Goal: Task Accomplishment & Management: Use online tool/utility

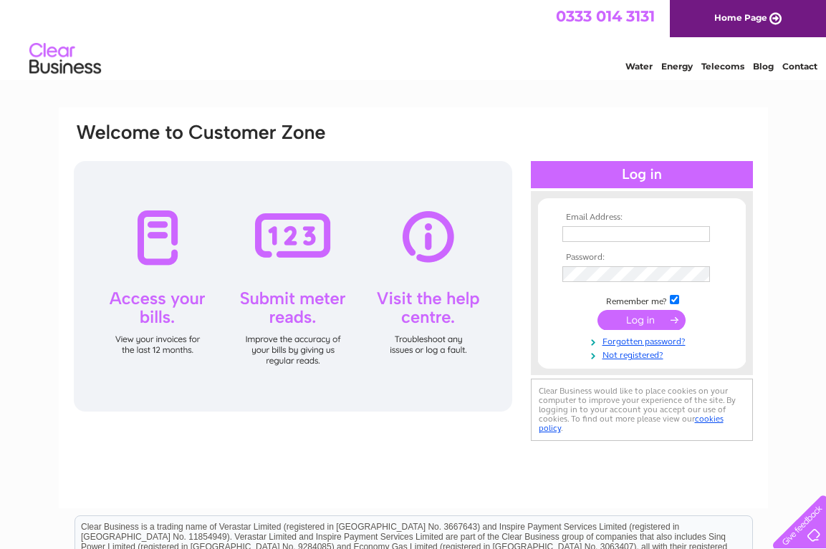
type input "smwestonandsons@gmail.com"
click at [636, 314] on input "submit" at bounding box center [641, 320] width 88 height 20
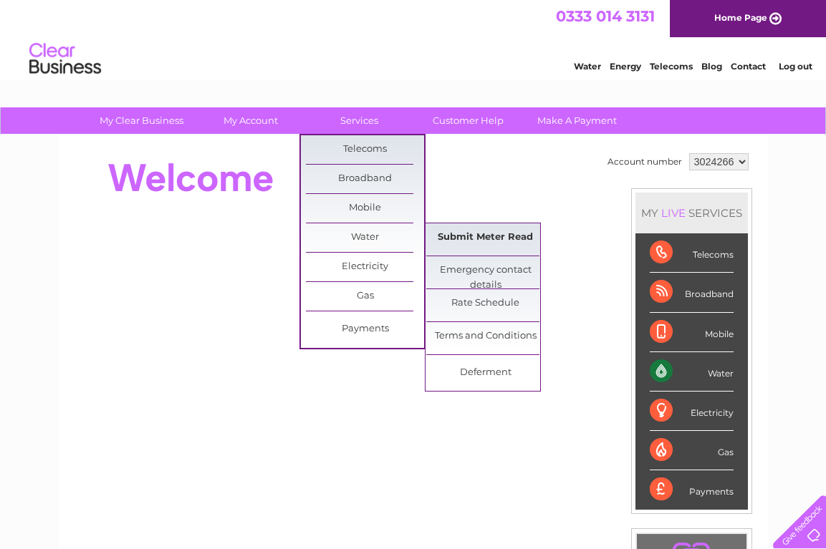
click at [478, 237] on link "Submit Meter Read" at bounding box center [485, 237] width 118 height 29
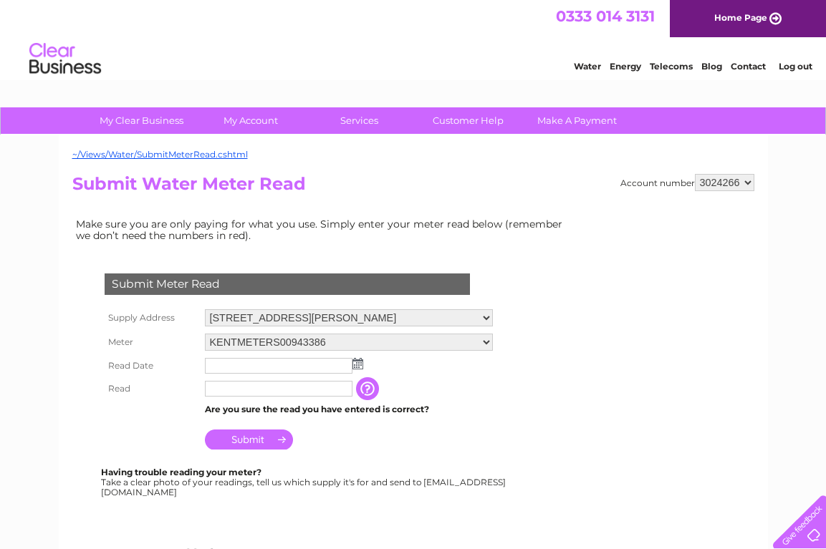
click at [360, 362] on img at bounding box center [357, 363] width 11 height 11
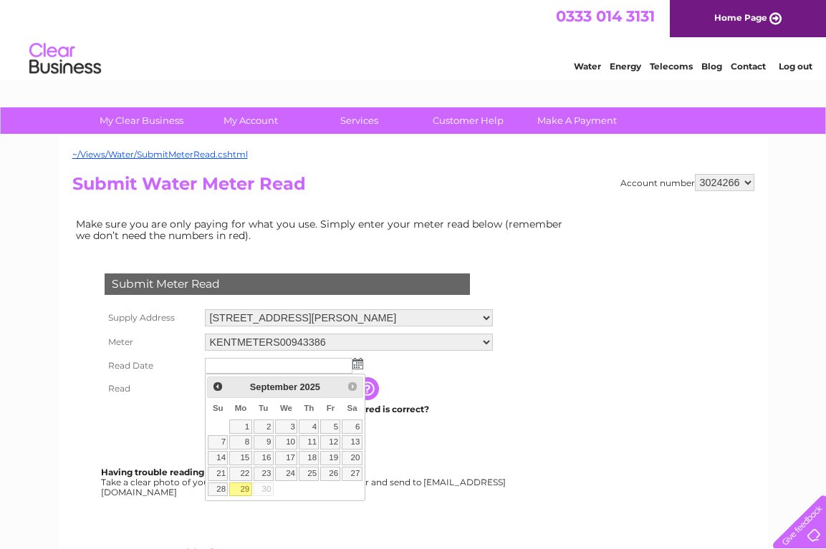
click at [246, 490] on link "29" at bounding box center [240, 490] width 22 height 14
type input "2025/09/29"
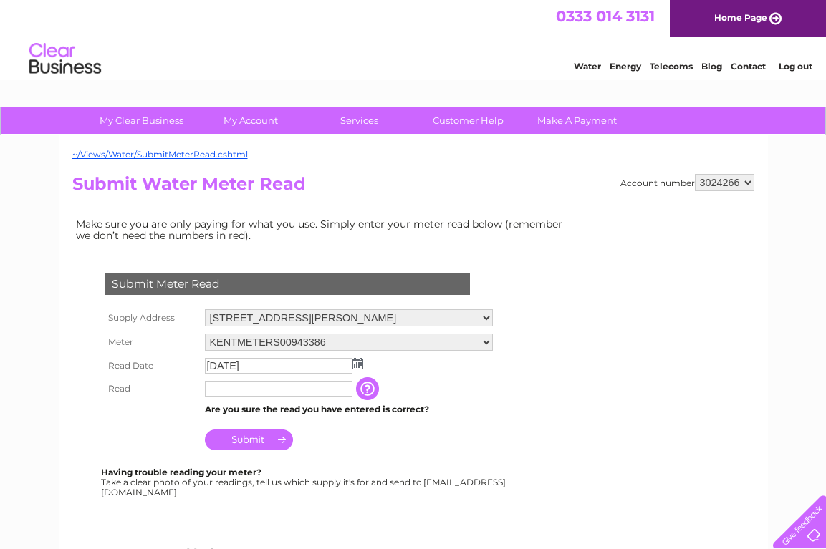
click at [216, 390] on input "text" at bounding box center [279, 389] width 148 height 16
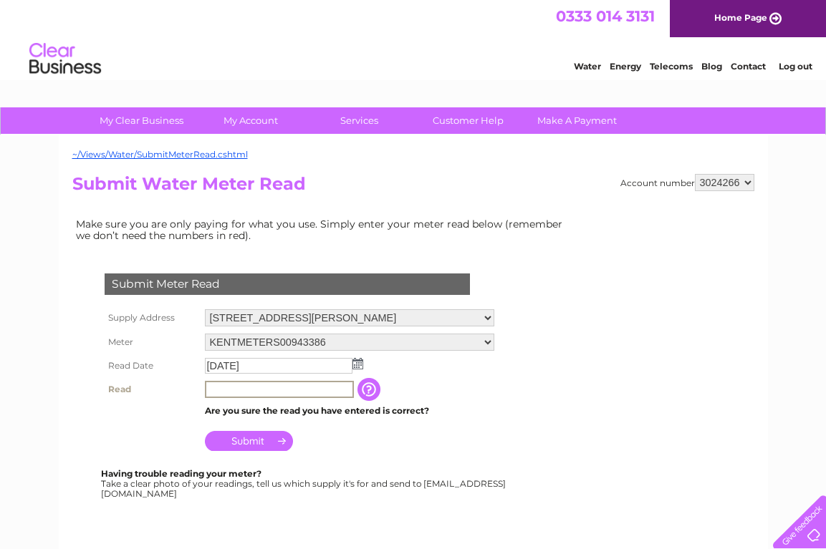
type input "816"
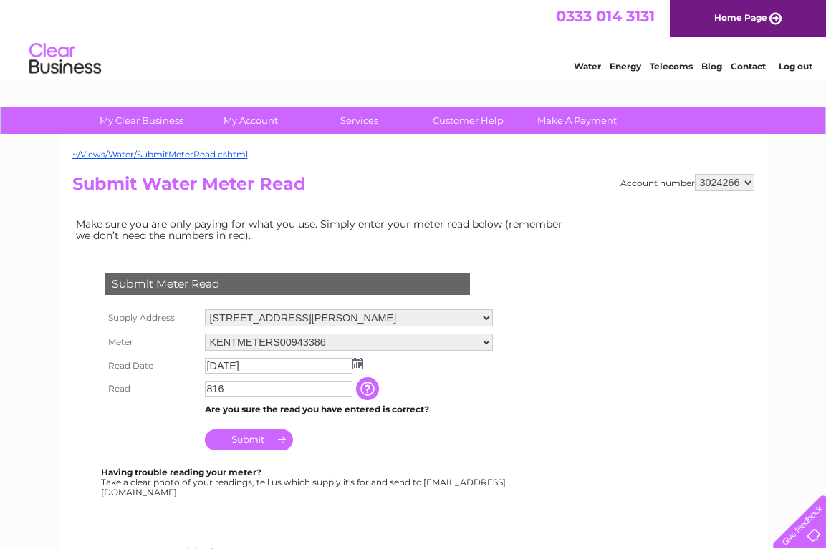
click at [257, 441] on input "Submit" at bounding box center [249, 440] width 88 height 20
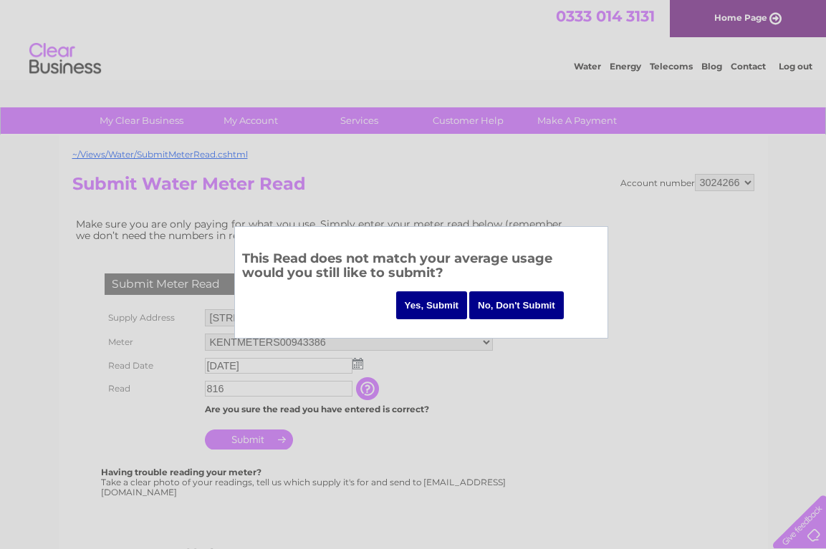
click at [428, 307] on input "Yes, Submit" at bounding box center [432, 306] width 72 height 28
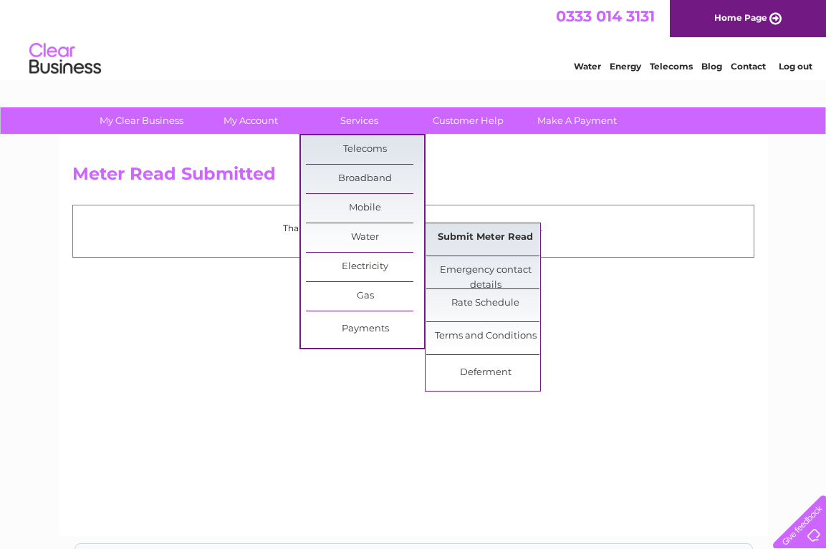
click at [476, 239] on link "Submit Meter Read" at bounding box center [485, 237] width 118 height 29
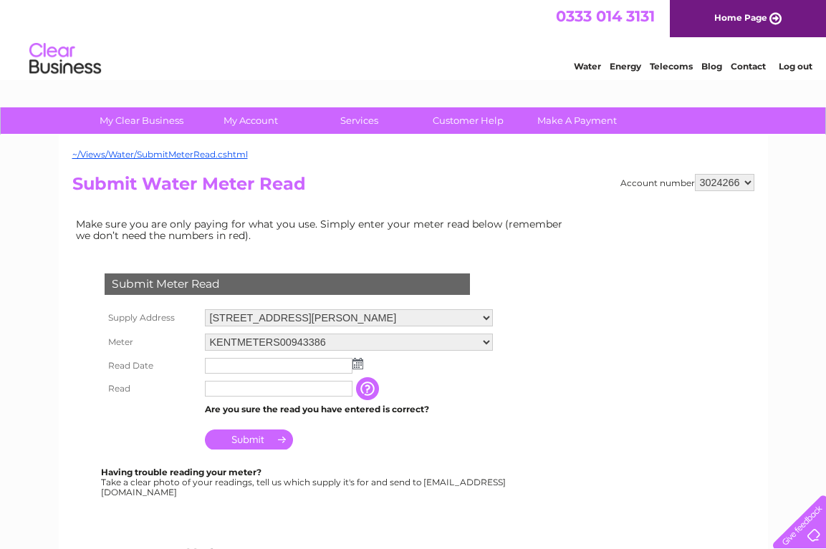
click at [493, 319] on select "[STREET_ADDRESS][PERSON_NAME][PERSON_NAME]" at bounding box center [349, 317] width 288 height 17
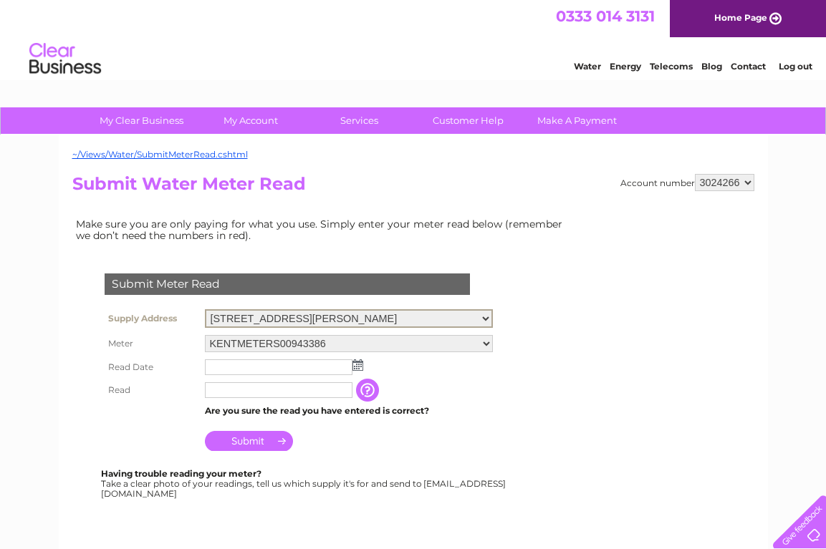
select select "385745"
click at [205, 309] on select "[STREET_ADDRESS][PERSON_NAME][PERSON_NAME]" at bounding box center [349, 318] width 288 height 19
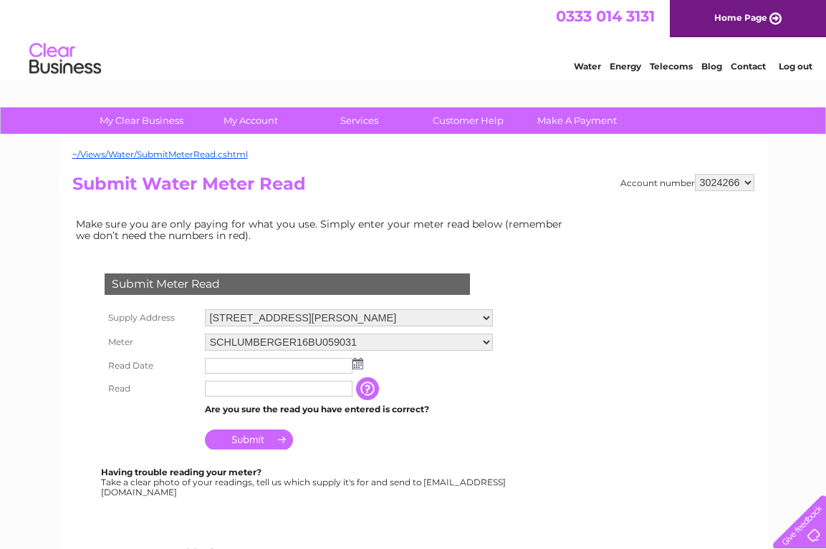
click at [360, 364] on img at bounding box center [357, 363] width 11 height 11
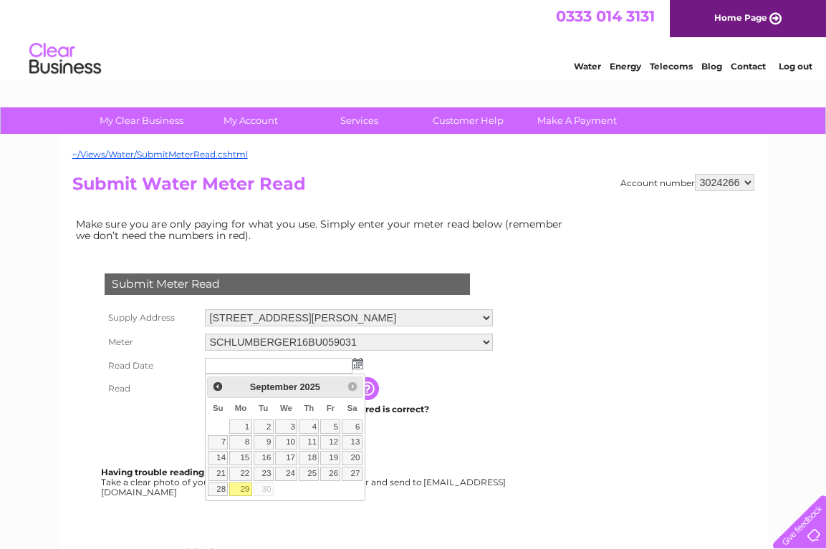
click at [245, 488] on link "29" at bounding box center [240, 490] width 22 height 14
type input "[DATE]"
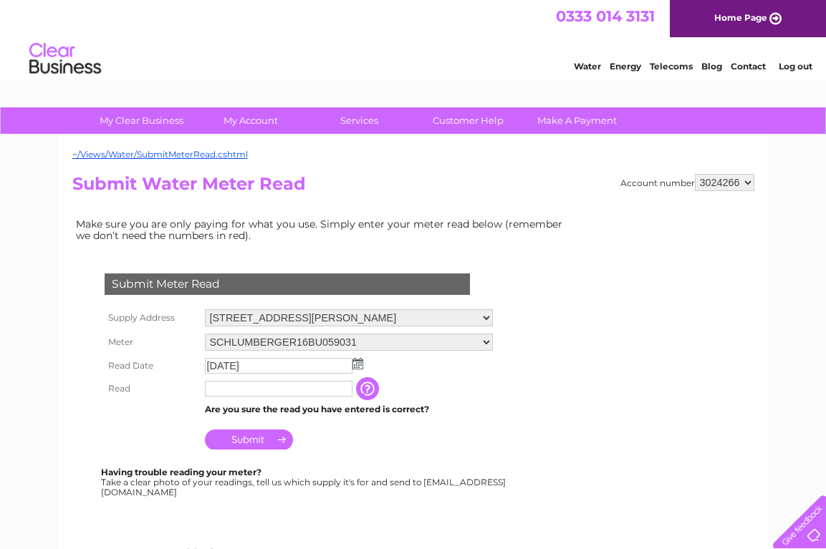
click at [218, 390] on input "text" at bounding box center [279, 389] width 148 height 16
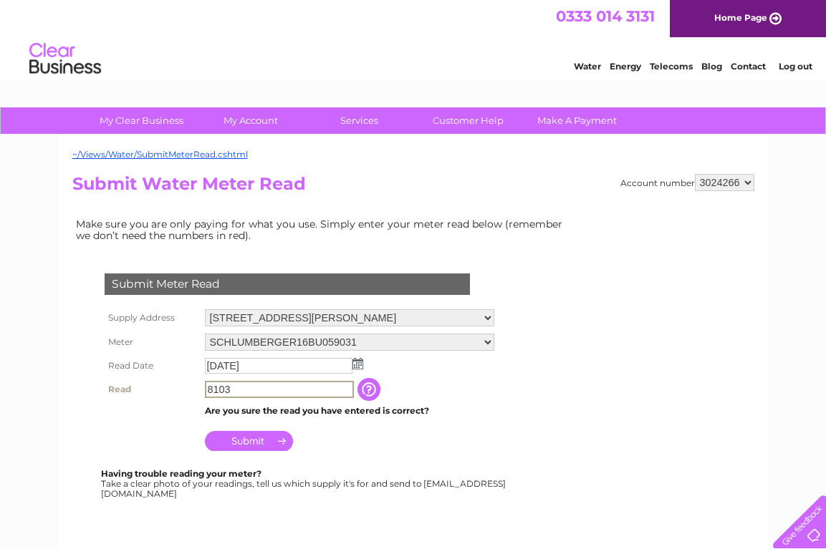
type input "8103"
click at [252, 440] on input "Submit" at bounding box center [249, 441] width 88 height 20
